Goal: Navigation & Orientation: Find specific page/section

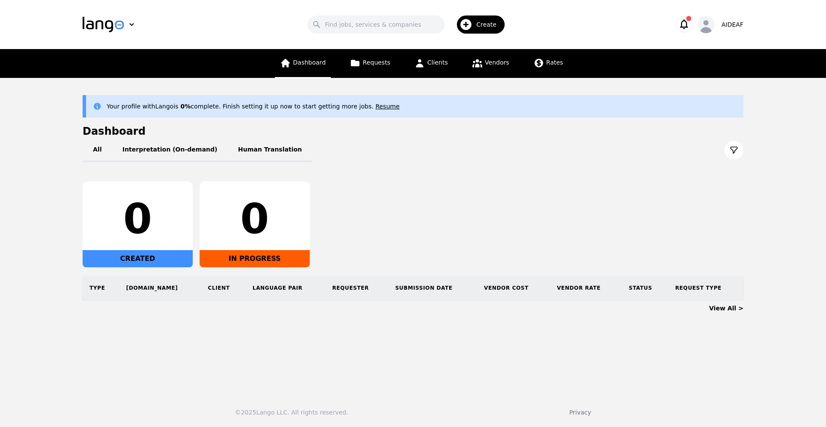
click at [313, 67] on link "Dashboard" at bounding box center [303, 63] width 56 height 29
click at [391, 69] on link "Requests" at bounding box center [369, 63] width 51 height 29
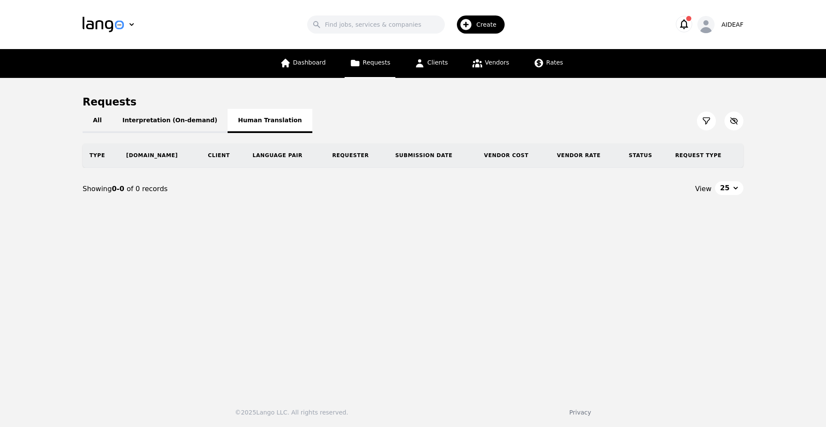
click at [276, 110] on button "Human Translation" at bounding box center [269, 121] width 85 height 24
click at [165, 125] on button "Interpretation (On-demand)" at bounding box center [170, 121] width 116 height 24
click at [93, 123] on button "All" at bounding box center [97, 121] width 29 height 24
click at [432, 65] on span "Clients" at bounding box center [437, 62] width 21 height 7
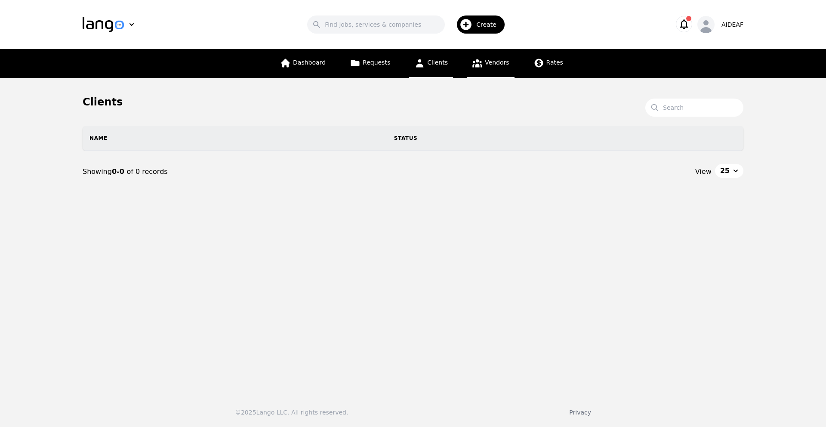
click at [493, 55] on link "Vendors" at bounding box center [490, 63] width 47 height 29
click at [550, 70] on link "Rates" at bounding box center [548, 63] width 40 height 29
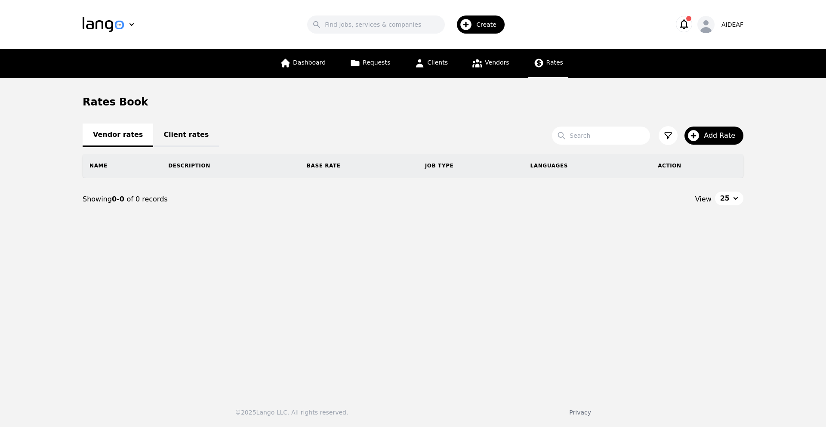
click at [173, 138] on link "Client rates" at bounding box center [186, 135] width 66 height 24
click at [119, 141] on link "Vendor rates" at bounding box center [118, 135] width 71 height 24
click at [486, 68] on link "Vendors" at bounding box center [490, 63] width 47 height 29
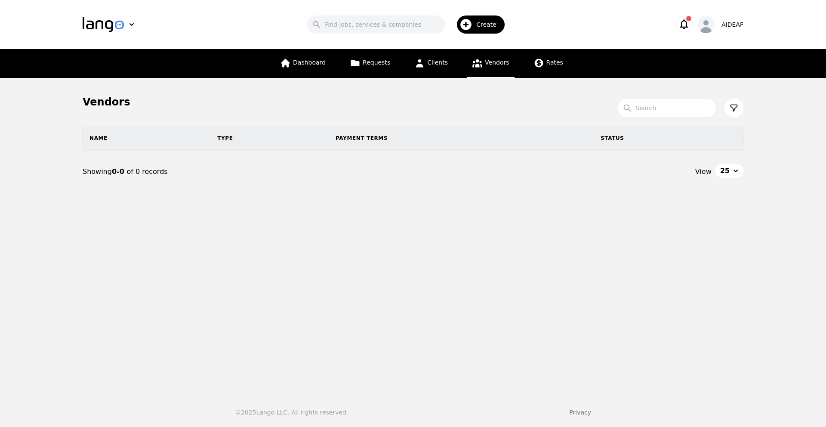
click at [687, 27] on icon "button" at bounding box center [684, 24] width 8 height 10
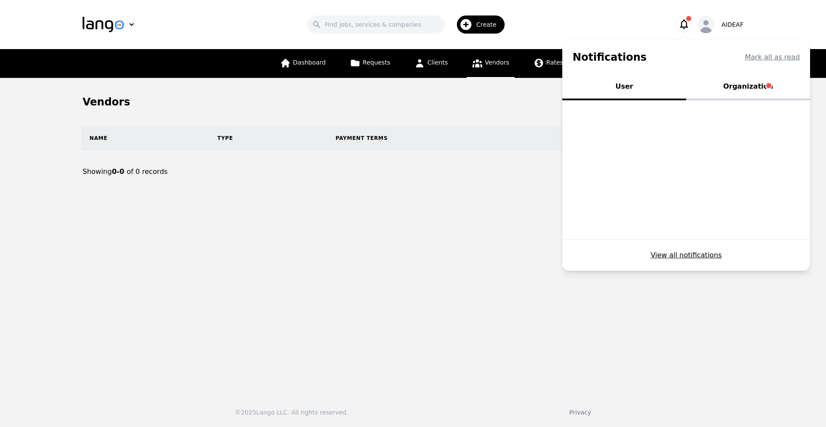
click at [728, 88] on button "Organization" at bounding box center [748, 87] width 124 height 26
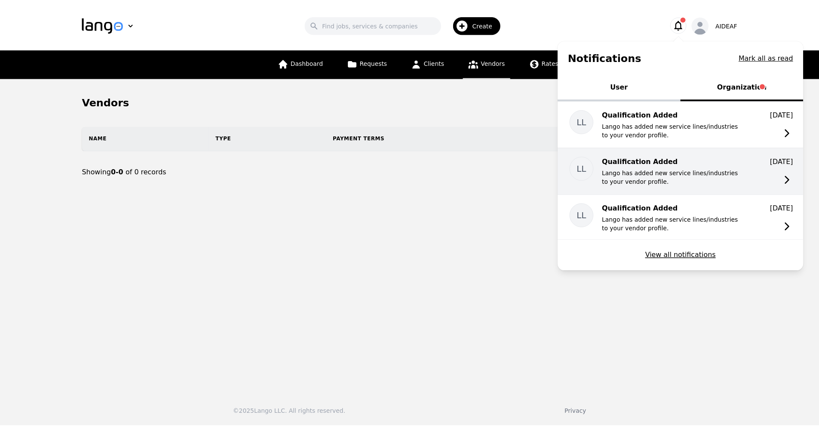
scroll to position [2, 0]
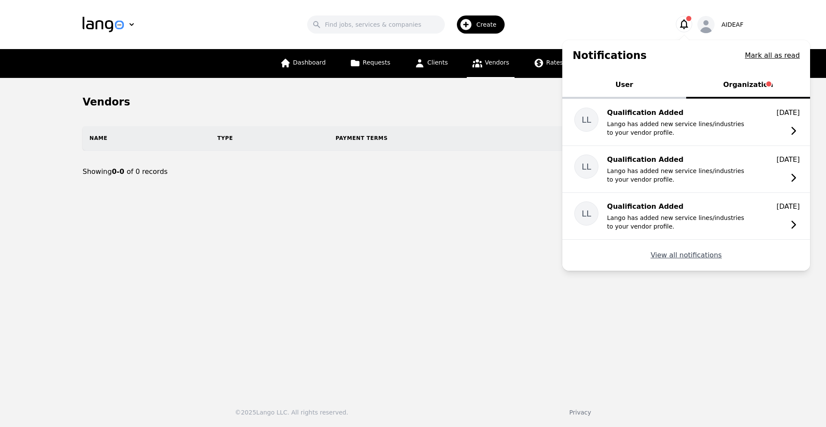
click at [670, 255] on button "View all notifications" at bounding box center [685, 255] width 71 height 10
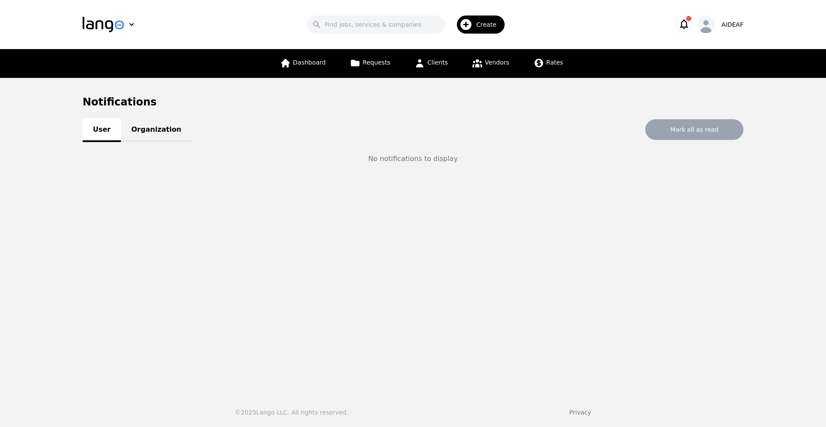
click at [145, 135] on link "Organization" at bounding box center [156, 130] width 71 height 24
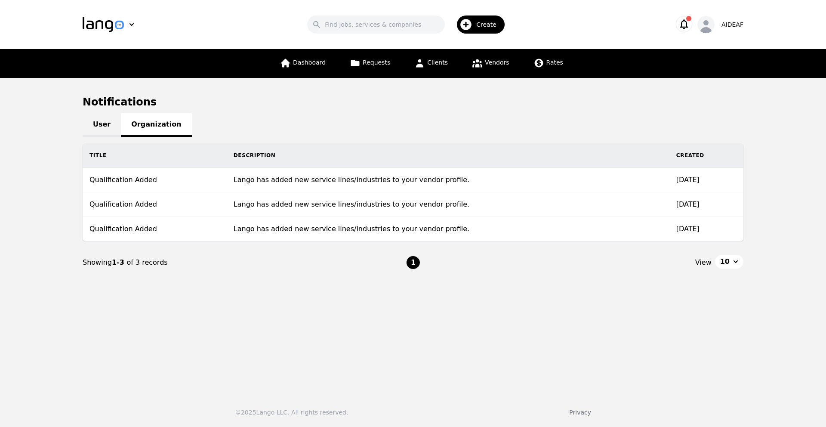
click at [687, 30] on icon "button" at bounding box center [684, 24] width 12 height 12
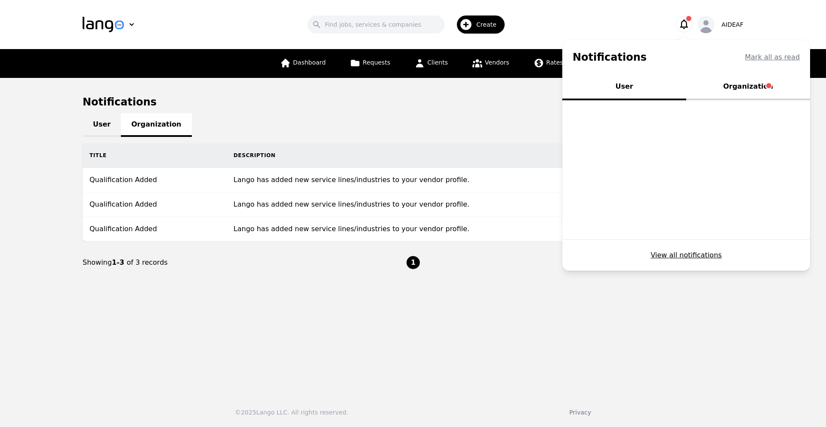
click at [743, 91] on button "Organization" at bounding box center [748, 87] width 124 height 26
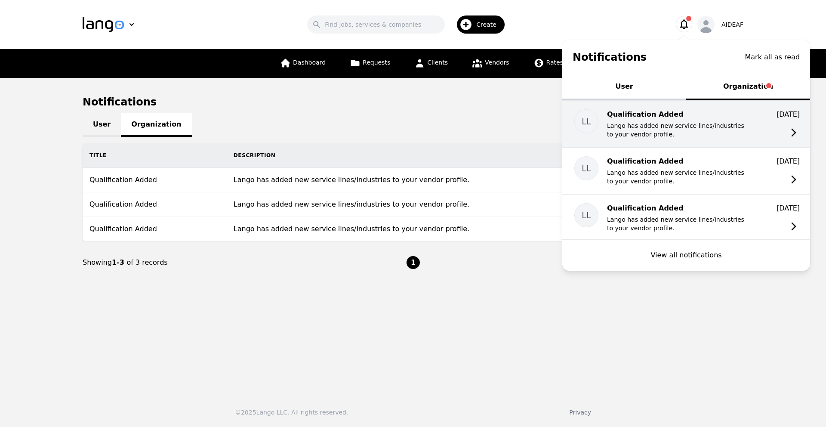
click at [719, 137] on p "Lango has added new service lines/industries to your vendor profile." at bounding box center [676, 129] width 138 height 17
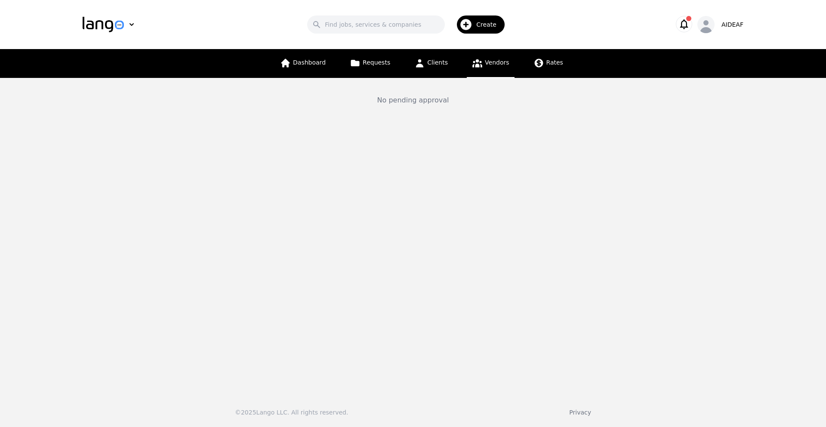
click at [684, 28] on icon "button" at bounding box center [684, 24] width 8 height 10
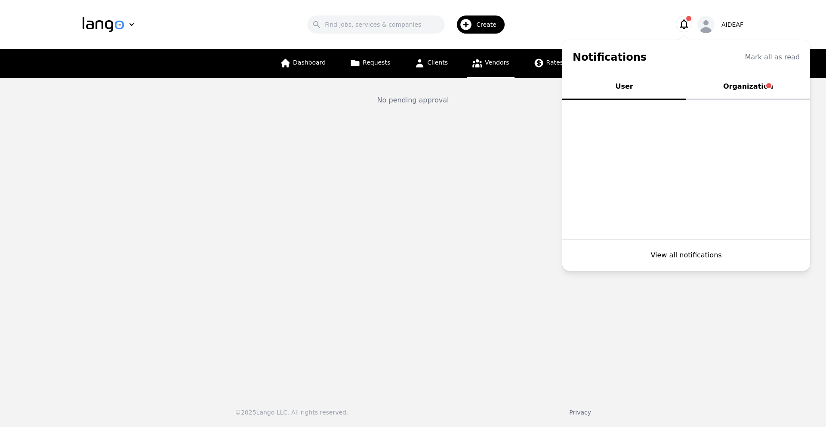
click at [746, 94] on button "Organization" at bounding box center [748, 87] width 124 height 26
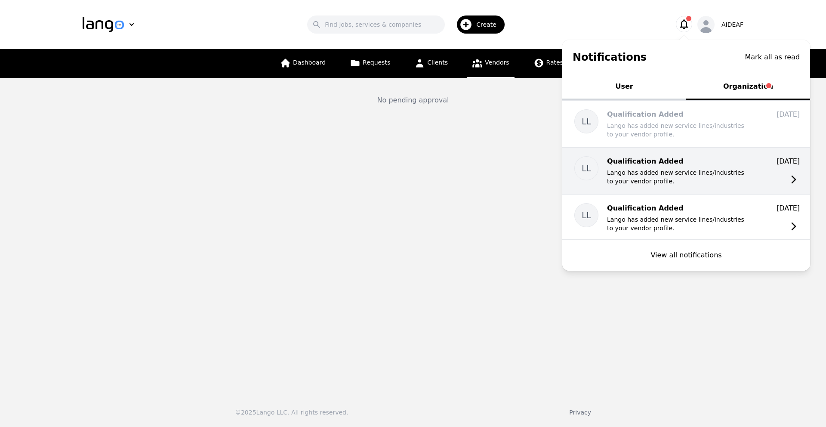
click at [716, 174] on p "Lango has added new service lines/industries to your vendor profile." at bounding box center [676, 176] width 138 height 17
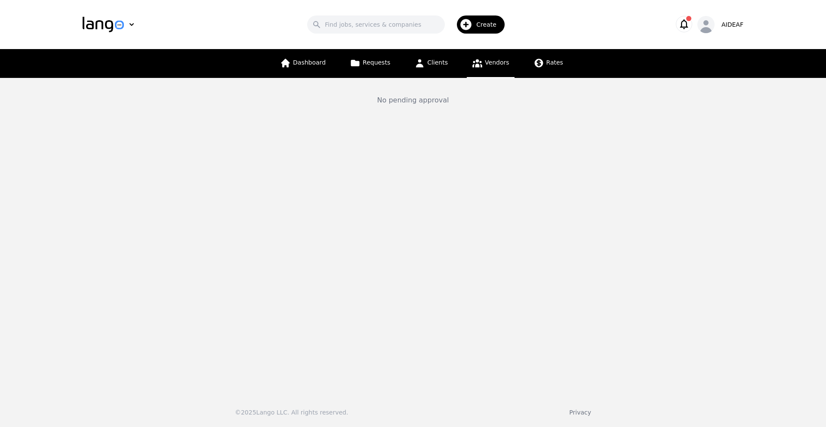
click at [685, 25] on icon "button" at bounding box center [684, 24] width 12 height 12
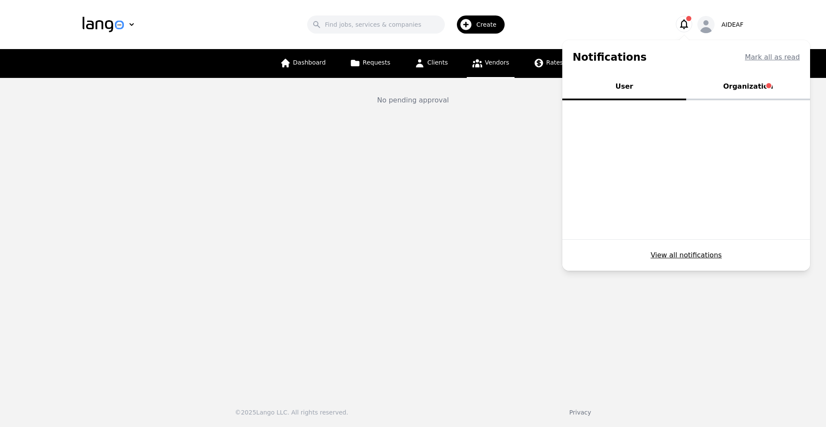
click at [739, 94] on button "Organization" at bounding box center [748, 87] width 124 height 26
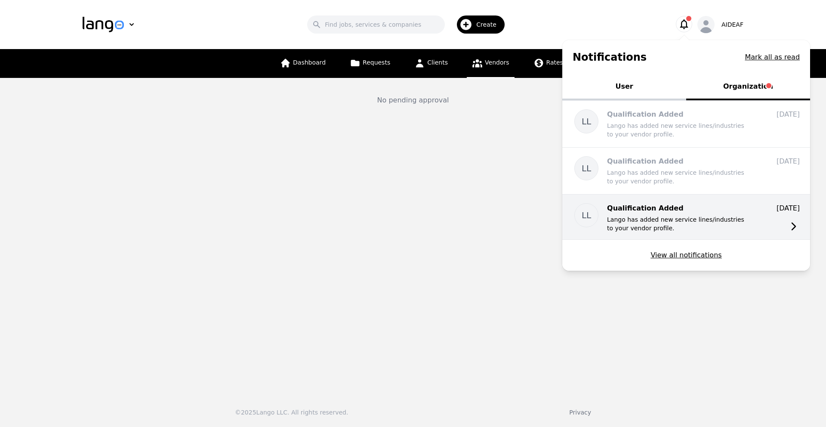
click at [685, 222] on p "Lango has added new service lines/industries to your vendor profile." at bounding box center [676, 223] width 138 height 17
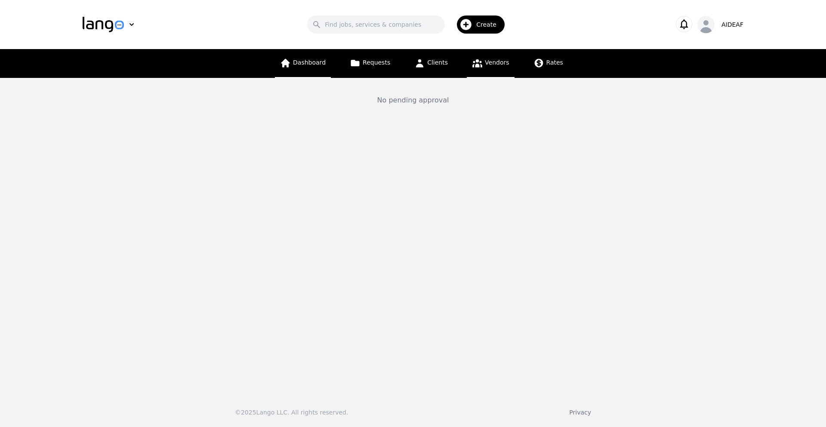
click at [312, 61] on span "Dashboard" at bounding box center [309, 62] width 33 height 7
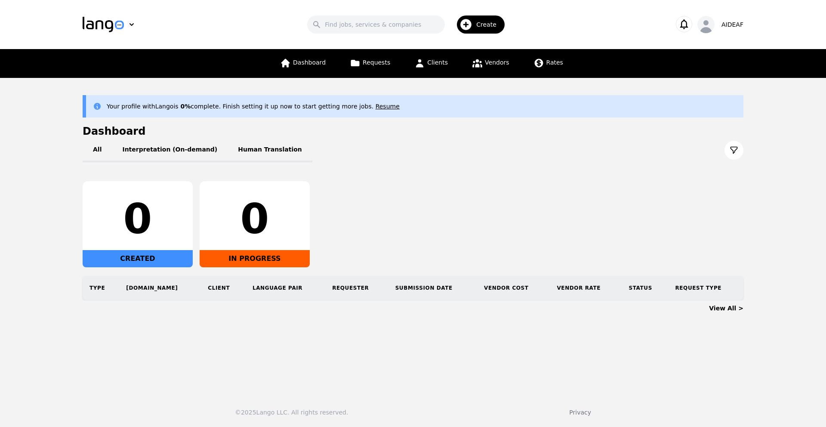
click at [216, 211] on div "0" at bounding box center [254, 218] width 96 height 41
click at [138, 290] on th "[DOMAIN_NAME]" at bounding box center [160, 288] width 82 height 24
click at [129, 292] on th "[DOMAIN_NAME]" at bounding box center [163, 288] width 89 height 25
click at [375, 106] on button "Resume" at bounding box center [387, 106] width 24 height 9
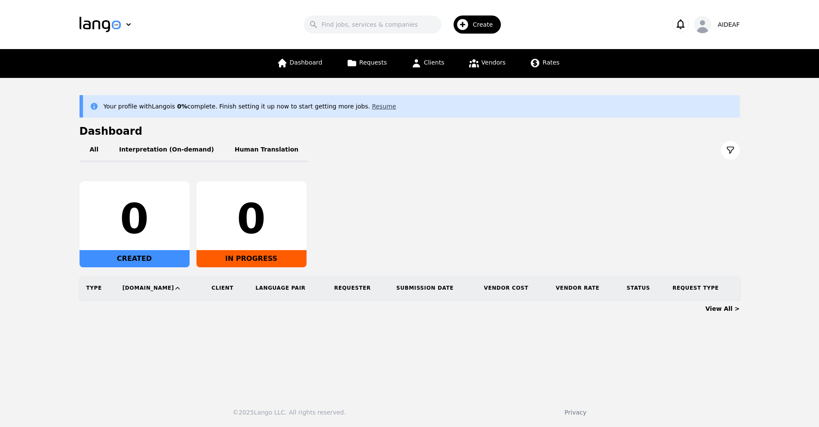
select select "US"
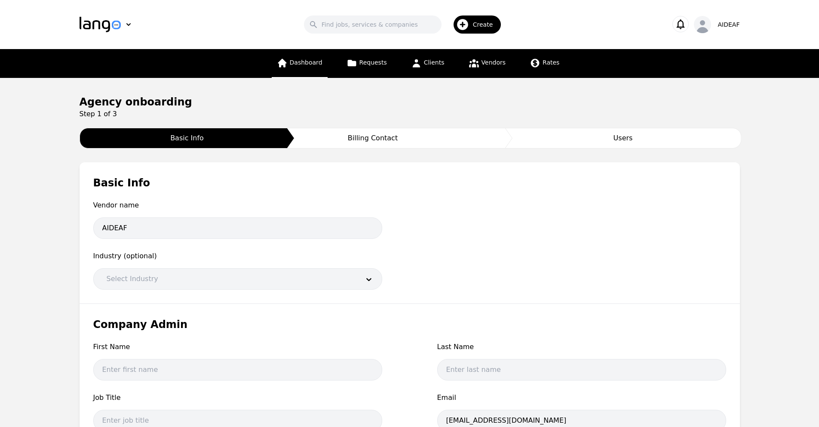
click at [315, 69] on link "Dashboard" at bounding box center [300, 63] width 56 height 29
